Goal: Connect with others: Connect with others

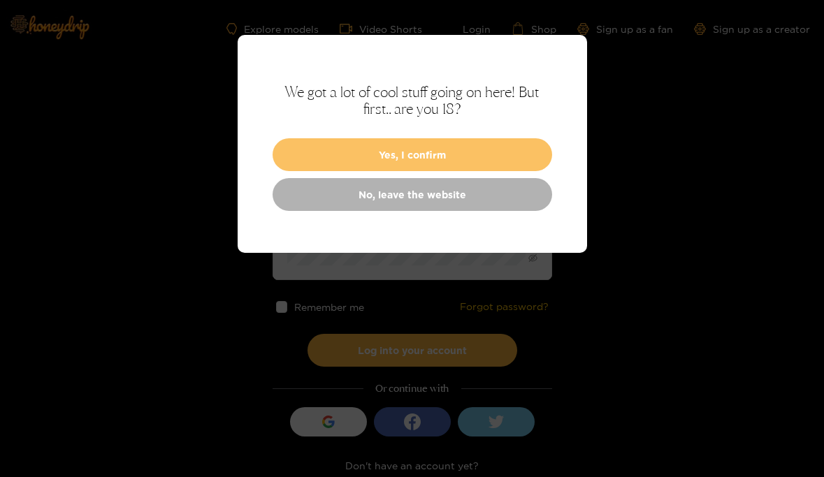
click at [436, 163] on button "Yes, I confirm" at bounding box center [411, 154] width 279 height 33
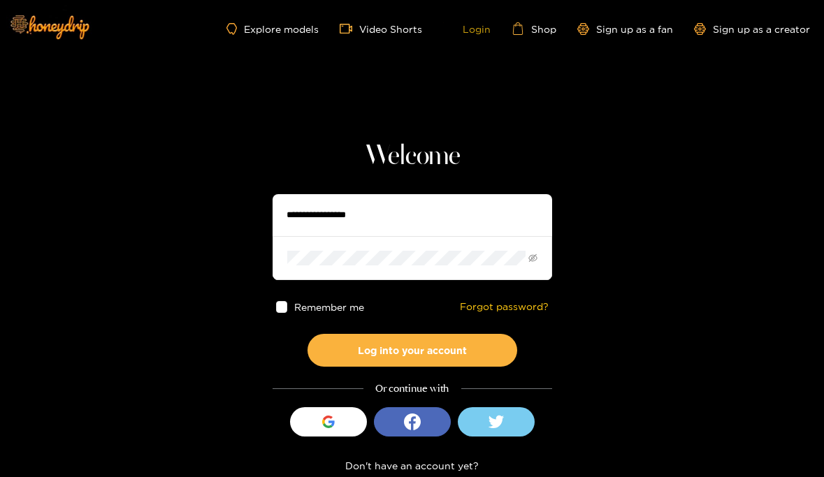
click at [483, 24] on link "Login" at bounding box center [467, 28] width 48 height 13
click at [385, 222] on input "text" at bounding box center [411, 215] width 279 height 42
type input "**********"
click at [307, 334] on button "Log into your account" at bounding box center [412, 350] width 210 height 33
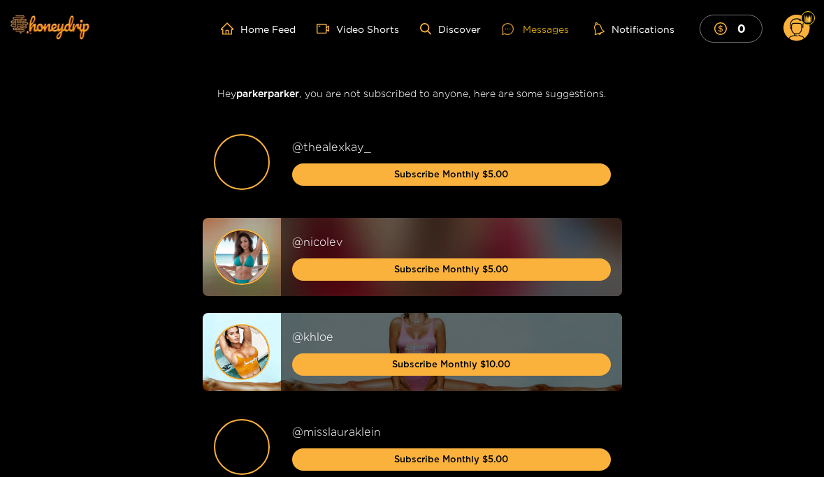
click at [554, 27] on div "Messages" at bounding box center [535, 29] width 67 height 16
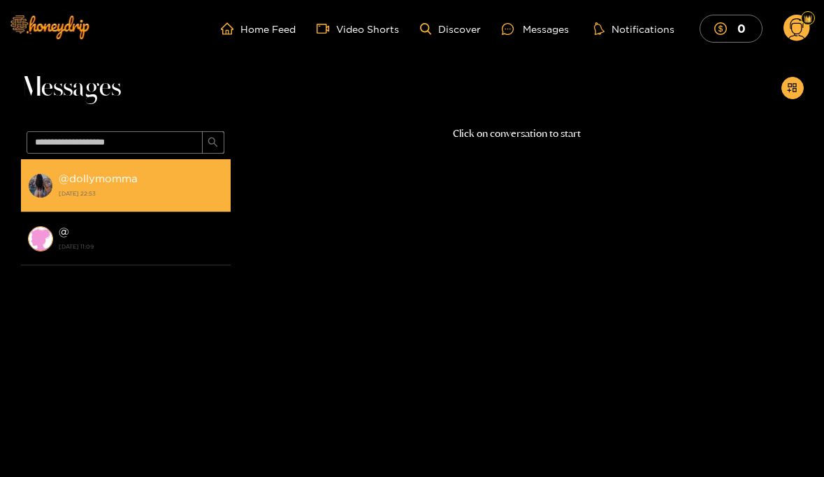
click at [99, 174] on strong "@ dollymomma" at bounding box center [98, 179] width 79 height 12
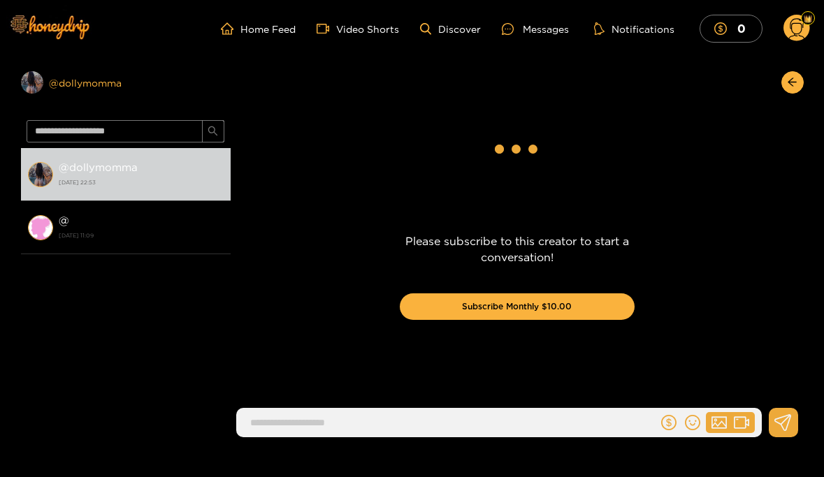
scroll to position [1557, 0]
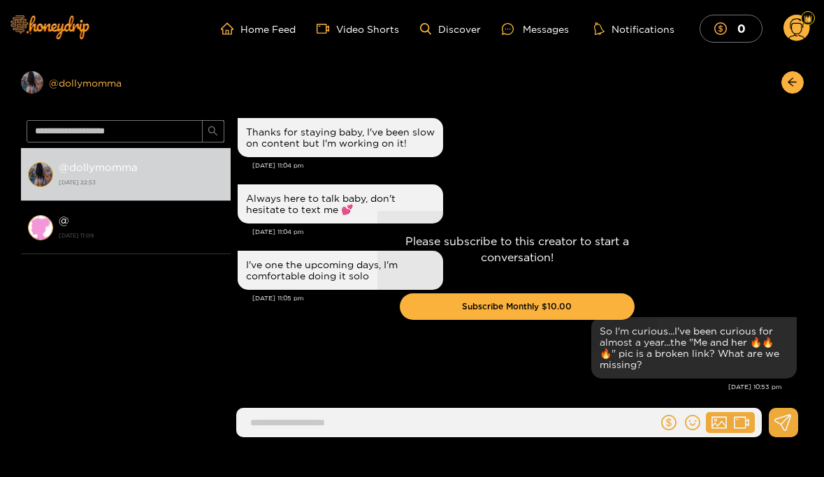
click at [111, 77] on div "Preview @ dollymomma" at bounding box center [126, 82] width 210 height 22
